Goal: Communication & Community: Answer question/provide support

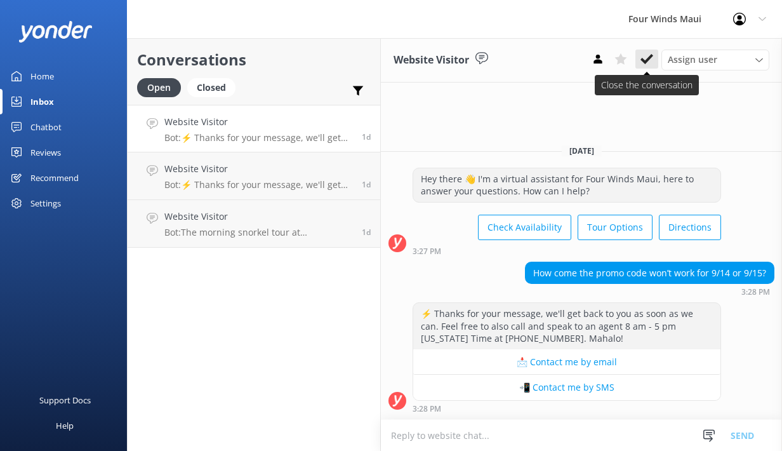
click at [644, 51] on button at bounding box center [646, 59] width 23 height 19
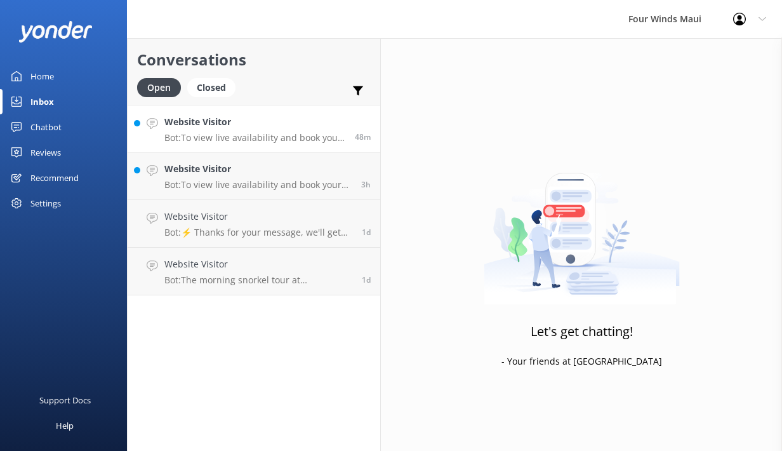
click at [229, 127] on h4 "Website Visitor" at bounding box center [254, 122] width 181 height 14
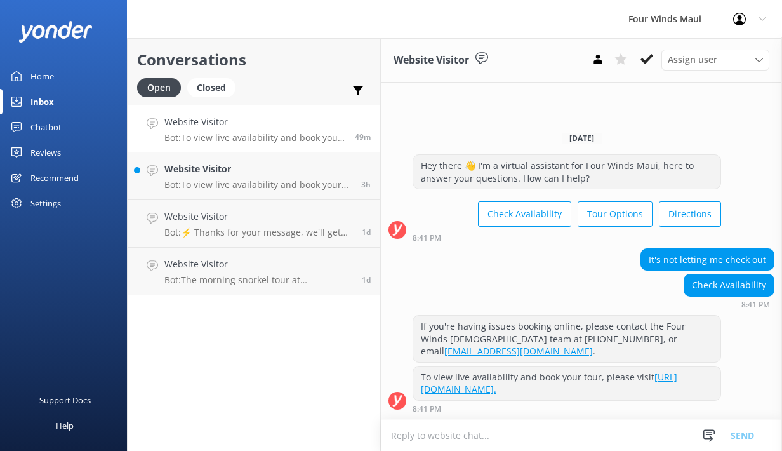
click at [260, 138] on p "Bot: To view live availability and book your tour, please visit [URL][DOMAIN_NA…" at bounding box center [254, 137] width 181 height 11
click at [265, 123] on h4 "Website Visitor" at bounding box center [254, 122] width 181 height 14
click at [216, 265] on h4 "Website Visitor" at bounding box center [258, 264] width 188 height 14
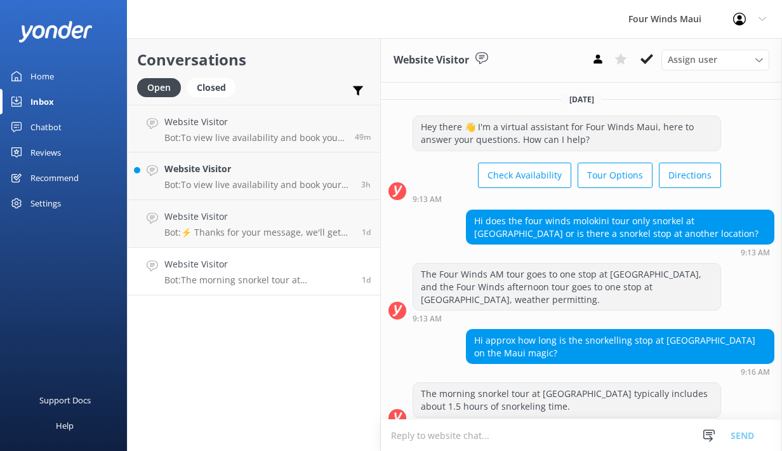
scroll to position [12, 0]
